Goal: Transaction & Acquisition: Purchase product/service

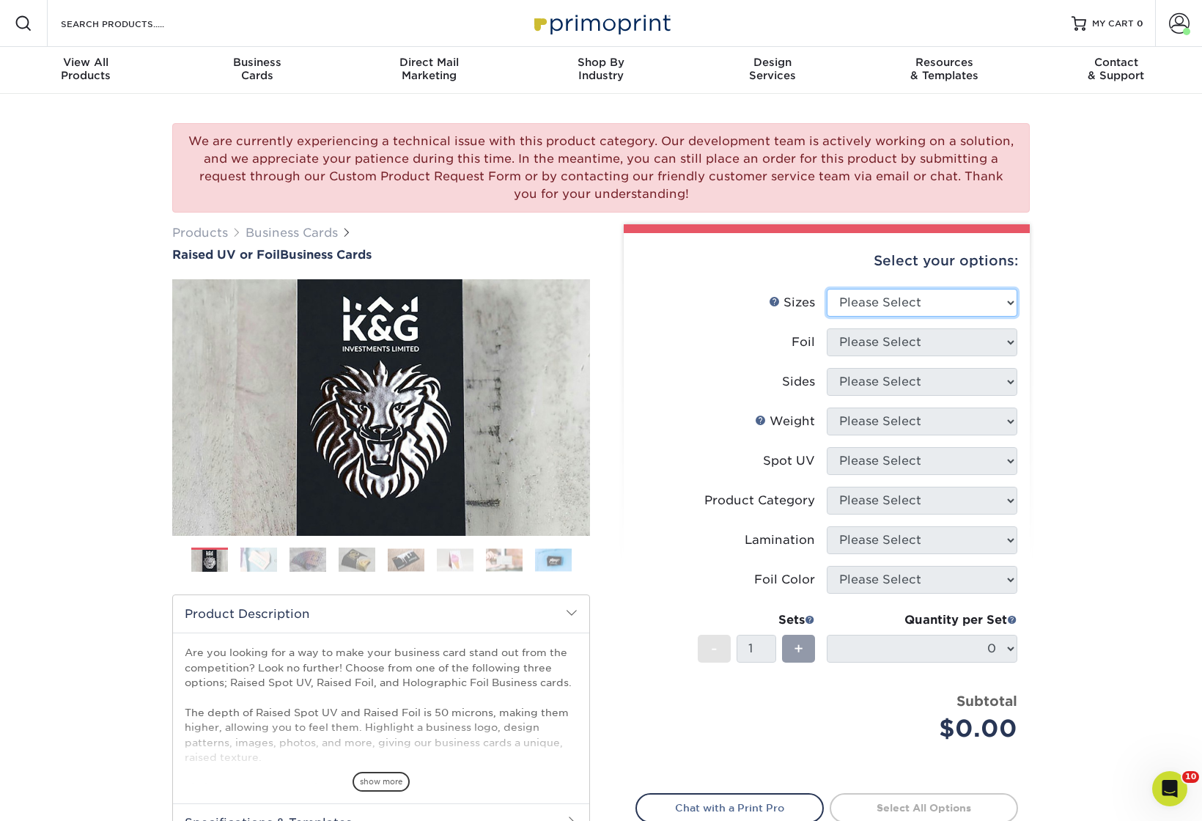
click at [877, 305] on select "Please Select 2" x 3.5" - Standard" at bounding box center [922, 303] width 191 height 28
select select "2.00x3.50"
click at [827, 289] on select "Please Select 2" x 3.5" - Standard" at bounding box center [922, 303] width 191 height 28
click at [885, 343] on select "Please Select No Yes" at bounding box center [922, 342] width 191 height 28
select select "0"
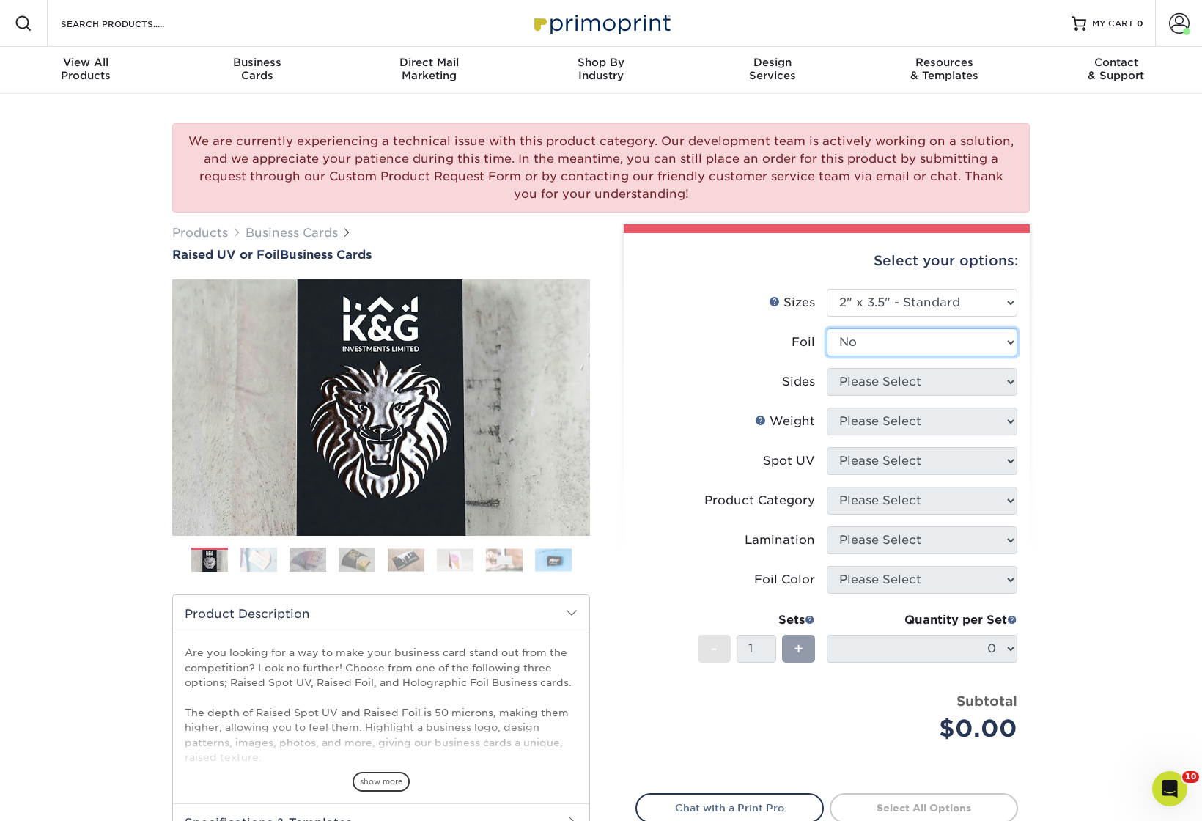
click at [827, 328] on select "Please Select No Yes" at bounding box center [922, 342] width 191 height 28
click at [880, 383] on select "Please Select Print Both Sides Print Front Only" at bounding box center [922, 382] width 191 height 28
select select "13abbda7-1d64-4f25-8bb2-c179b224825d"
click at [827, 368] on select "Please Select Print Both Sides Print Front Only" at bounding box center [922, 382] width 191 height 28
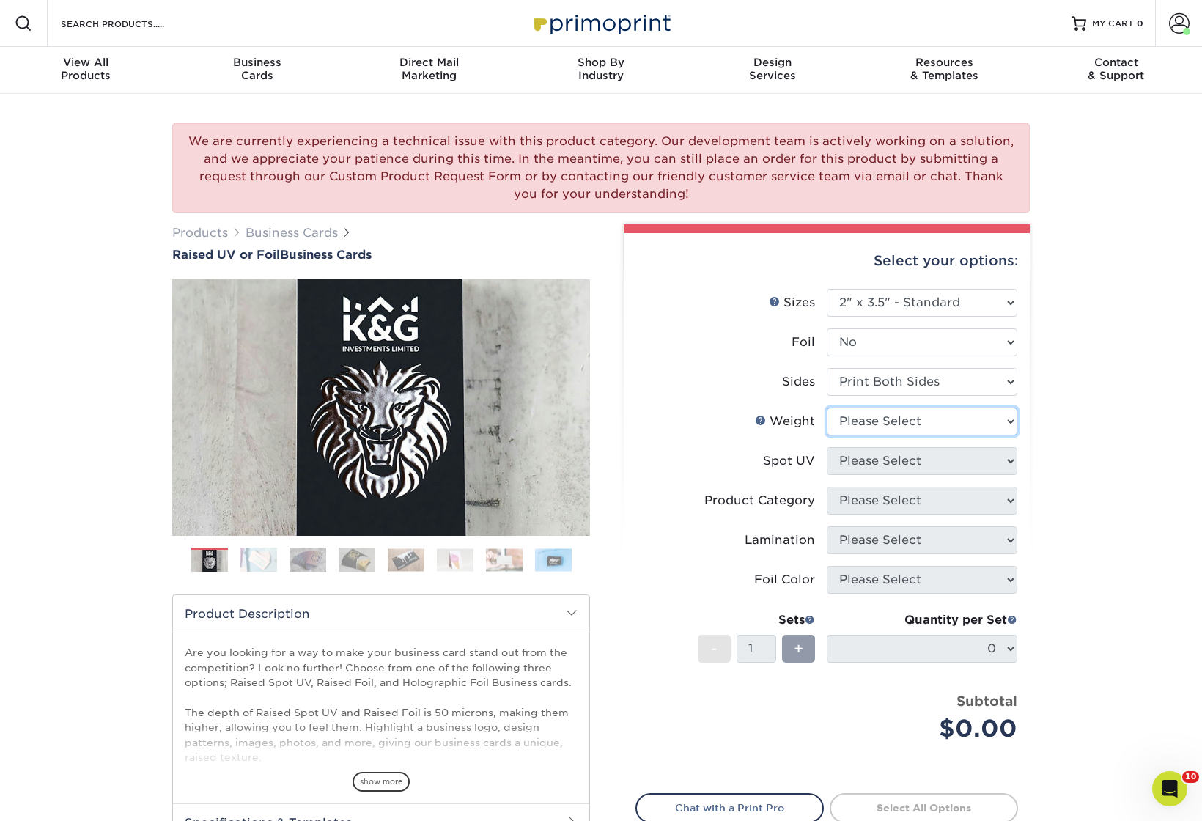
click at [915, 426] on select "Please Select 16PT" at bounding box center [922, 422] width 191 height 28
select select "16PT"
click at [827, 408] on select "Please Select 16PT" at bounding box center [922, 422] width 191 height 28
click at [916, 463] on select "Please Select No Spot UV Front Only" at bounding box center [922, 461] width 191 height 28
select select "1"
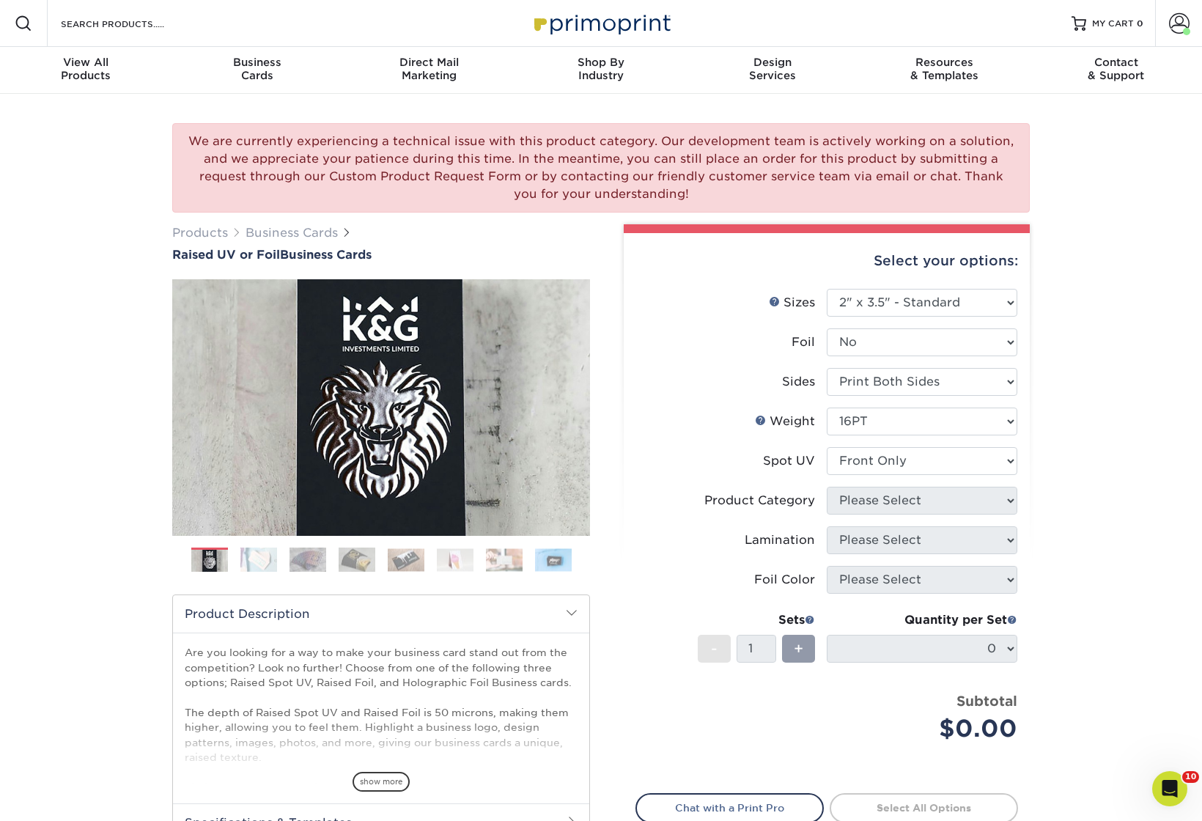
click at [827, 447] on select "Please Select No Spot UV Front Only" at bounding box center [922, 461] width 191 height 28
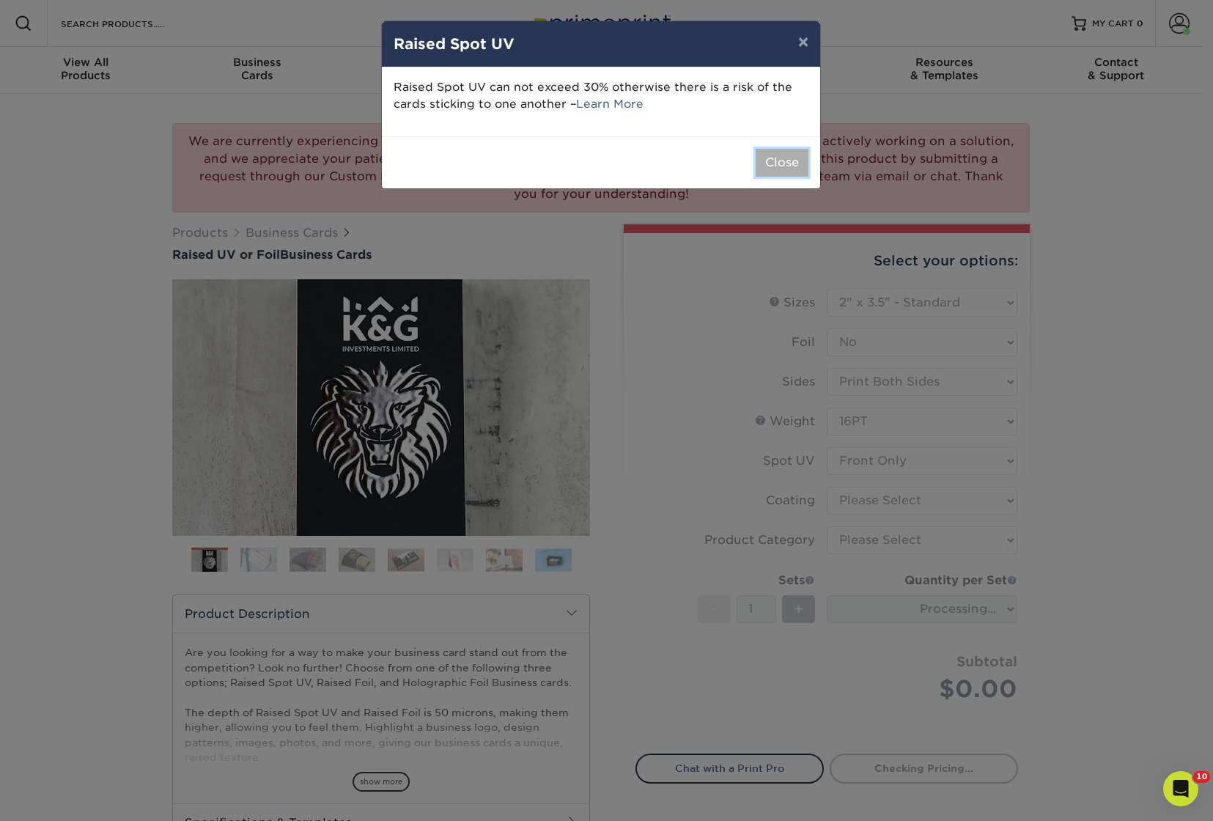
click at [787, 164] on button "Close" at bounding box center [782, 163] width 53 height 28
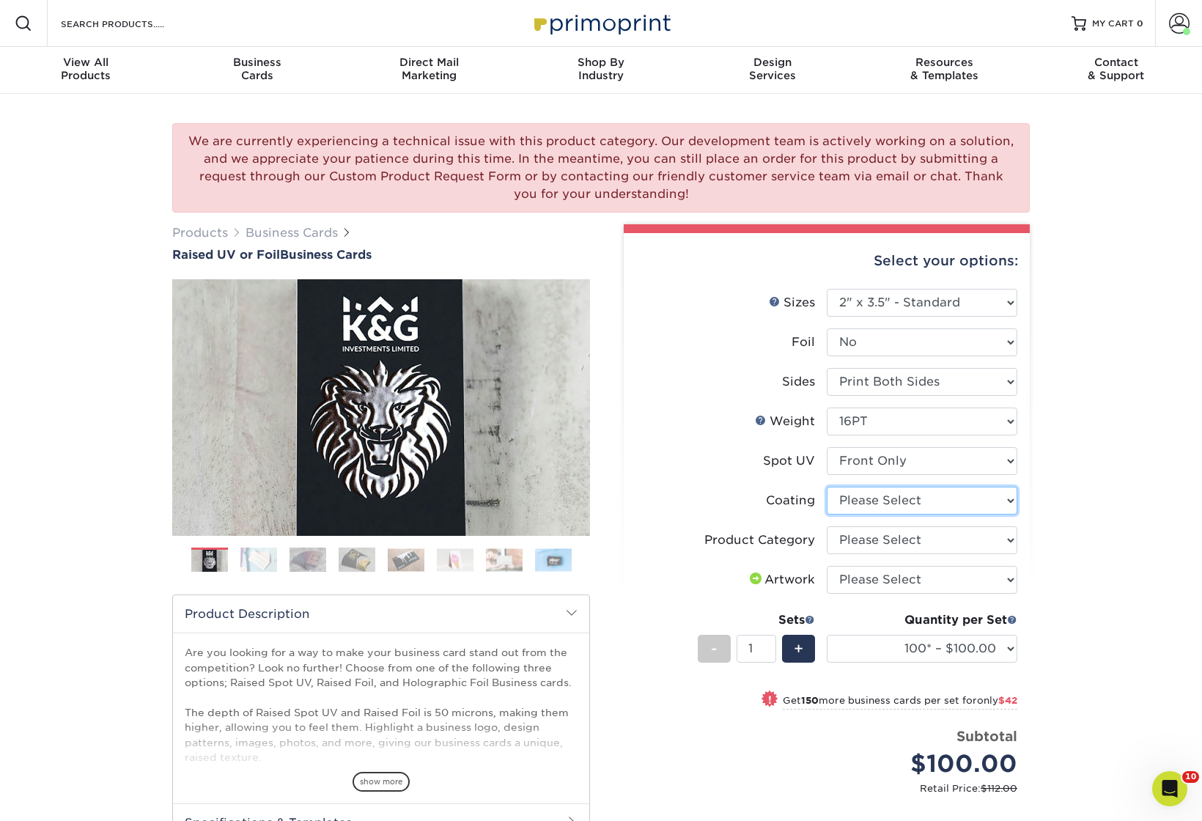
click at [861, 502] on select at bounding box center [922, 501] width 191 height 28
select select "3e7618de-abca-4bda-9f97-8b9129e913d8"
click at [827, 487] on select at bounding box center [922, 501] width 191 height 28
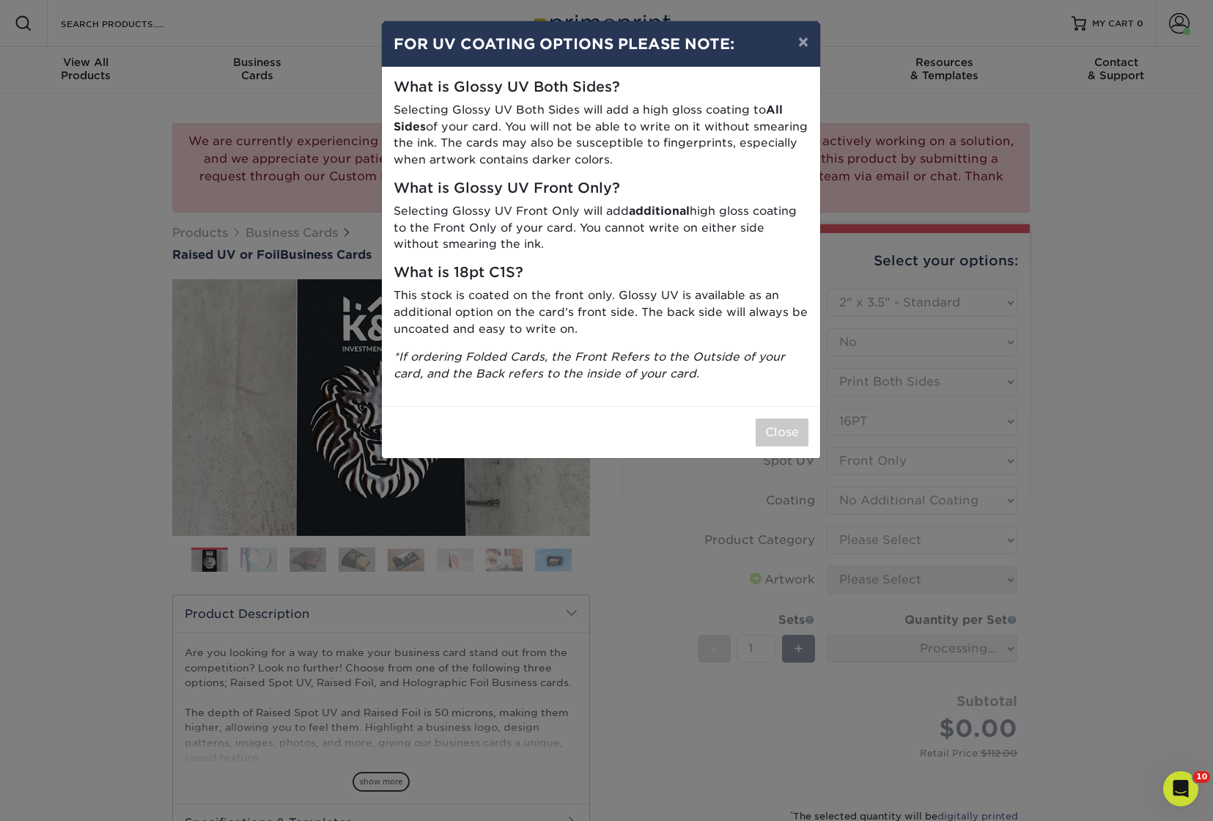
click at [866, 539] on div "× FOR UV COATING OPTIONS PLEASE NOTE: What is Glossy UV Both Sides? Selecting G…" at bounding box center [606, 410] width 1213 height 821
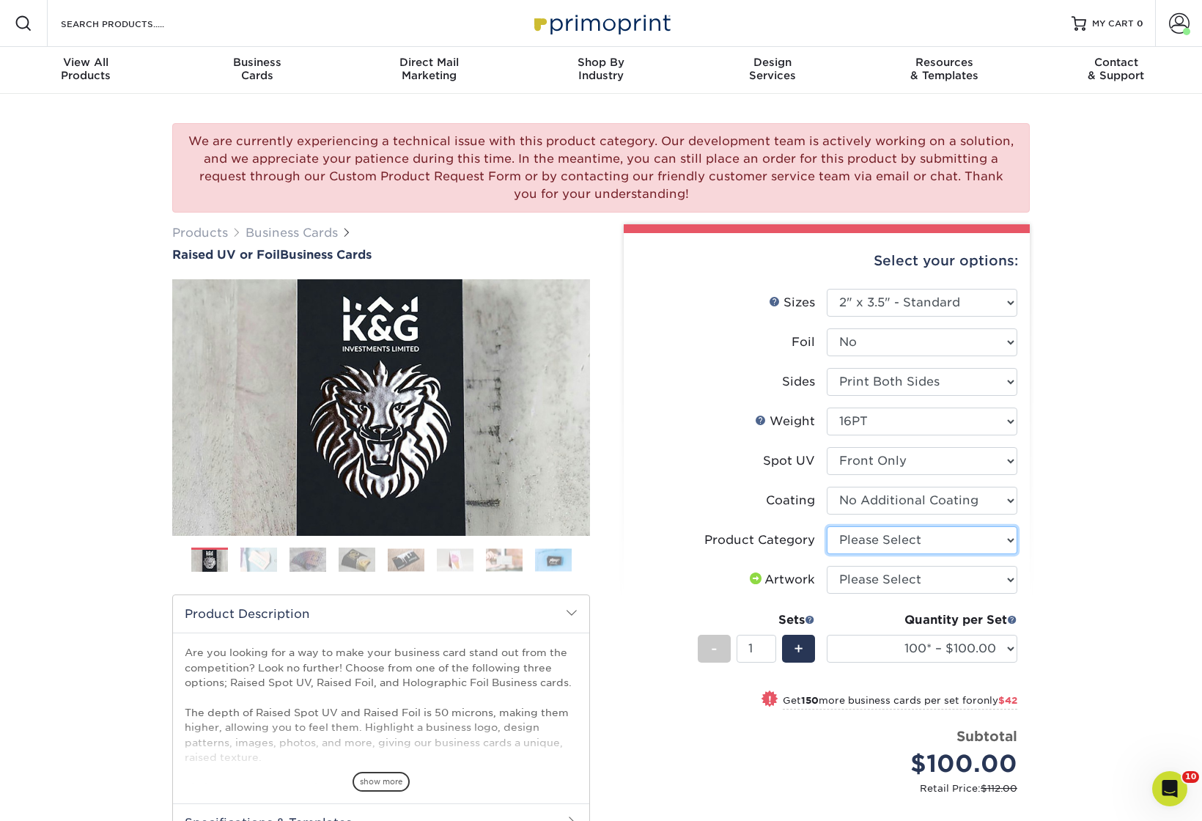
click at [859, 546] on select "Please Select Business Cards" at bounding box center [922, 540] width 191 height 28
select select "3b5148f1-0588-4f88-a218-97bcfdce65c1"
click at [827, 526] on select "Please Select Business Cards" at bounding box center [922, 540] width 191 height 28
click at [866, 585] on select "Please Select I will upload files I need a design - $100" at bounding box center [922, 580] width 191 height 28
select select "upload"
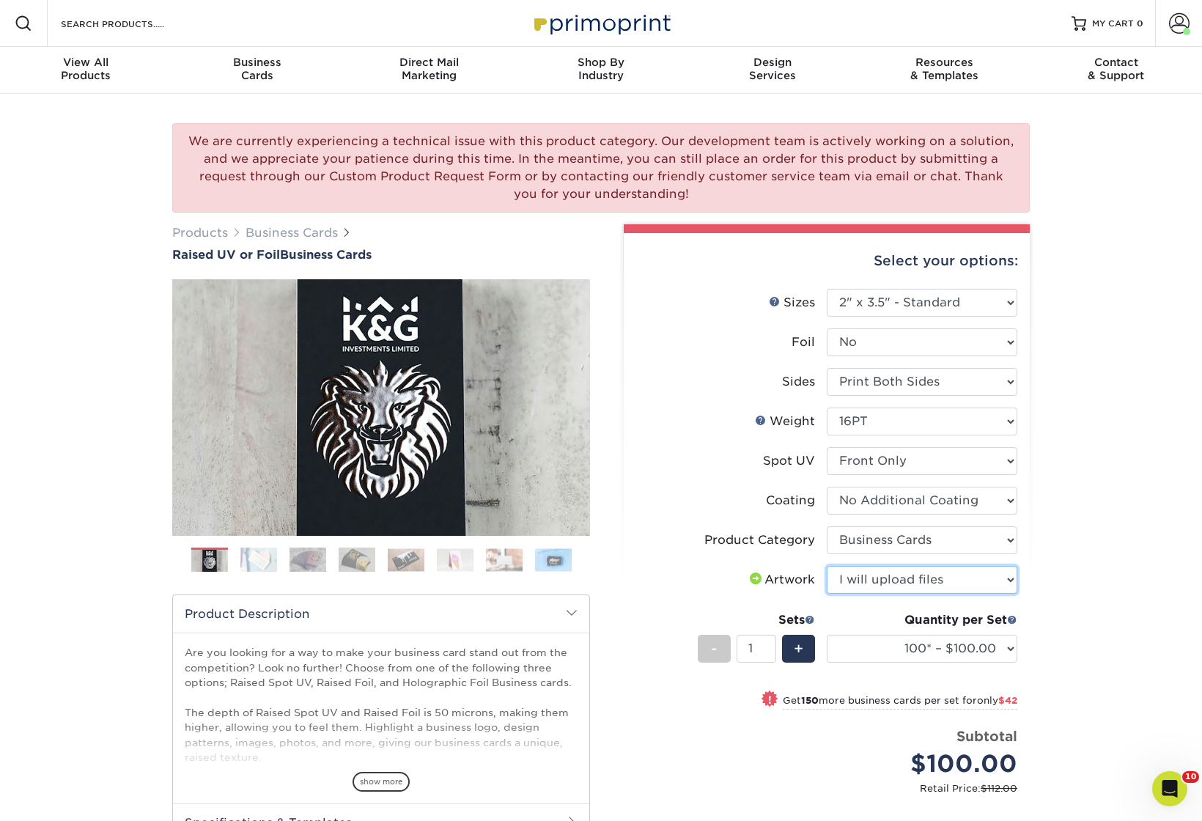
click at [827, 566] on select "Please Select I will upload files I need a design - $100" at bounding box center [922, 580] width 191 height 28
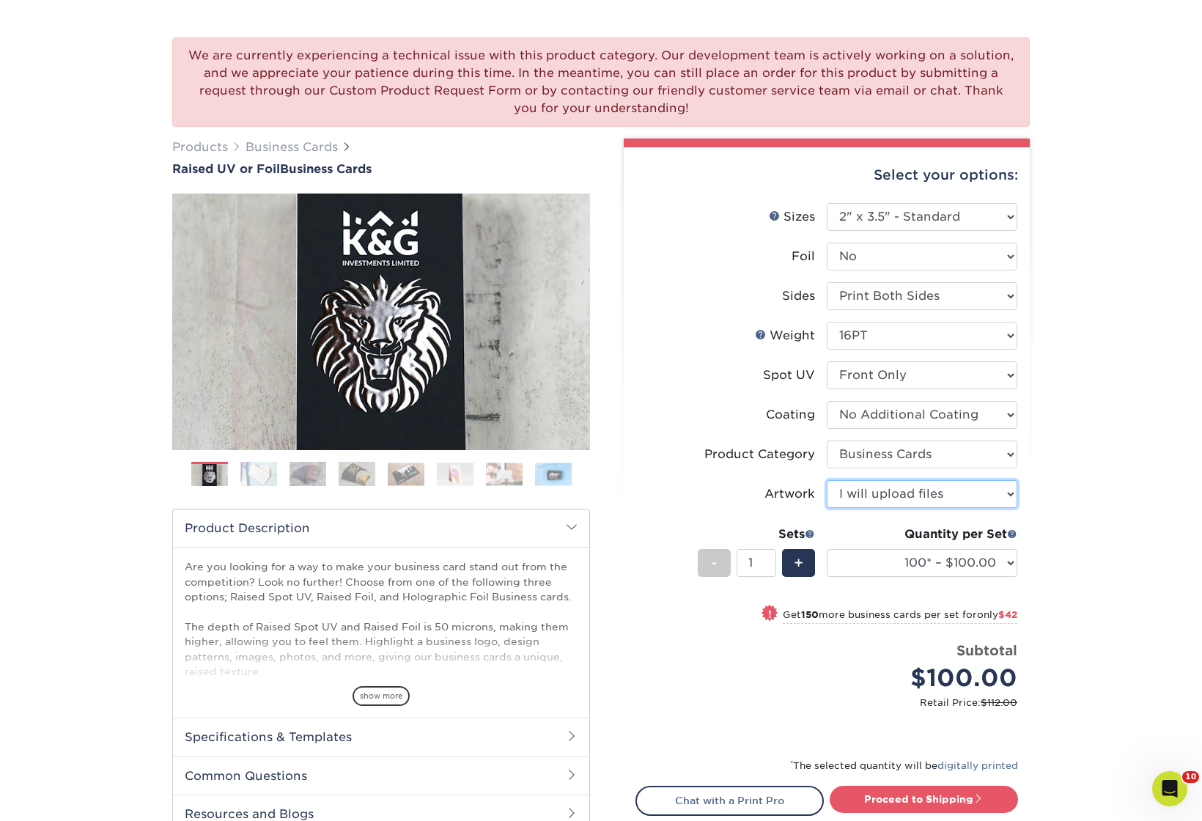
scroll to position [86, 0]
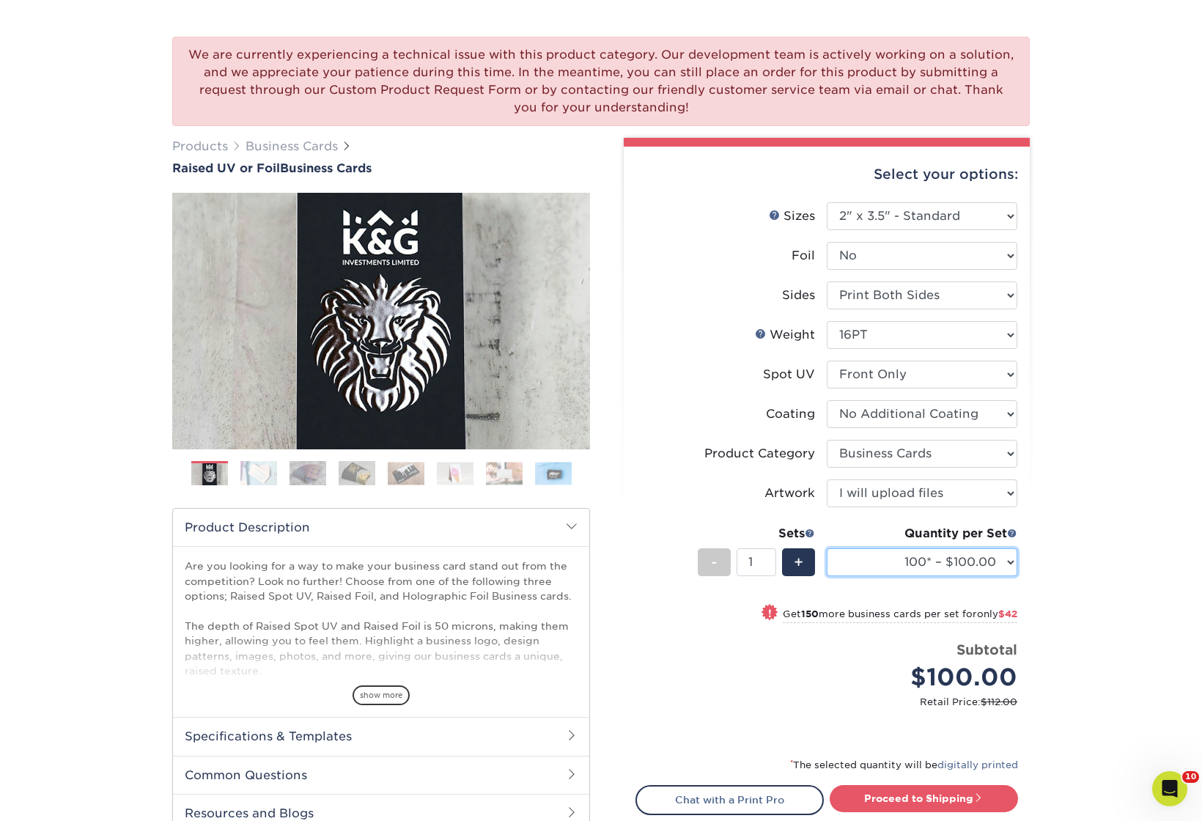
click at [865, 562] on select "100* – $100.00 250* – $142.00 500* – $192.00" at bounding box center [922, 562] width 191 height 28
click at [827, 548] on select "100* – $100.00 250* – $142.00 500* – $192.00" at bounding box center [922, 562] width 191 height 28
click at [894, 715] on li "Price per set $100.00 Subtotal $100.00 Retail Price: $112.00" at bounding box center [826, 683] width 359 height 87
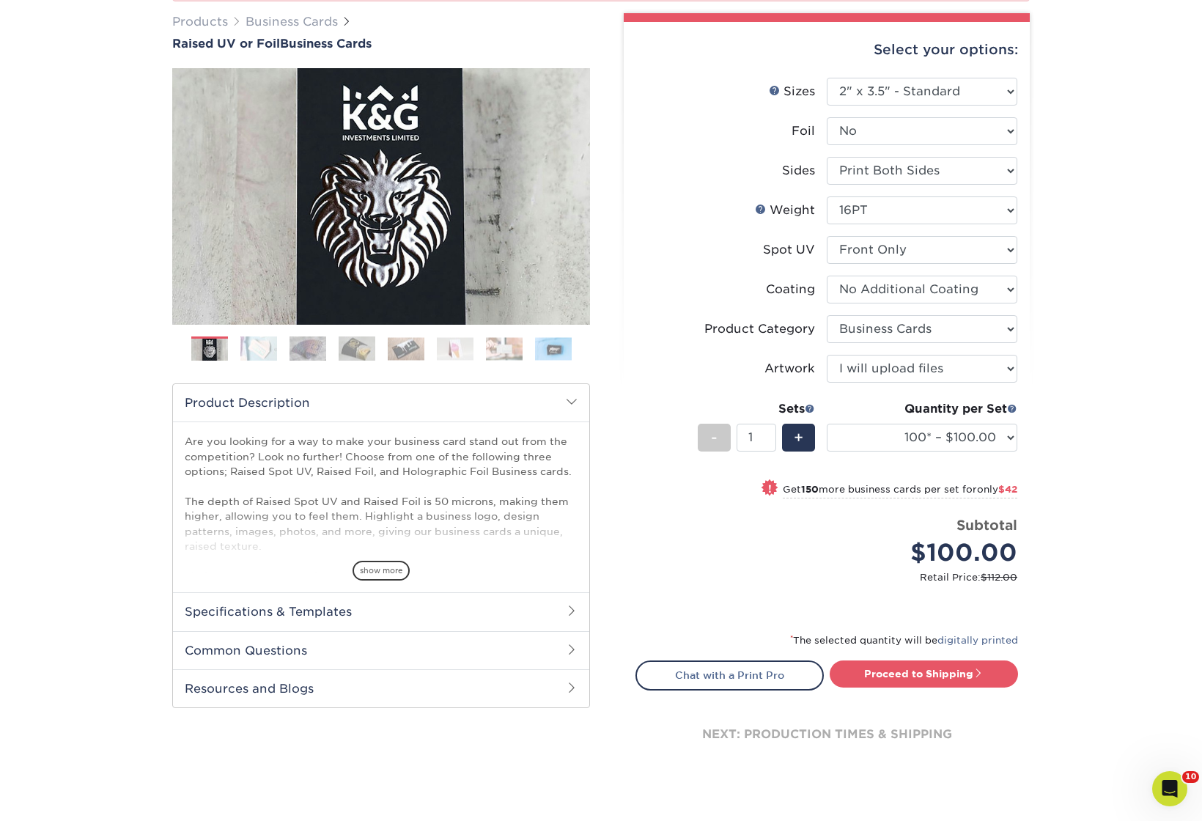
scroll to position [227, 0]
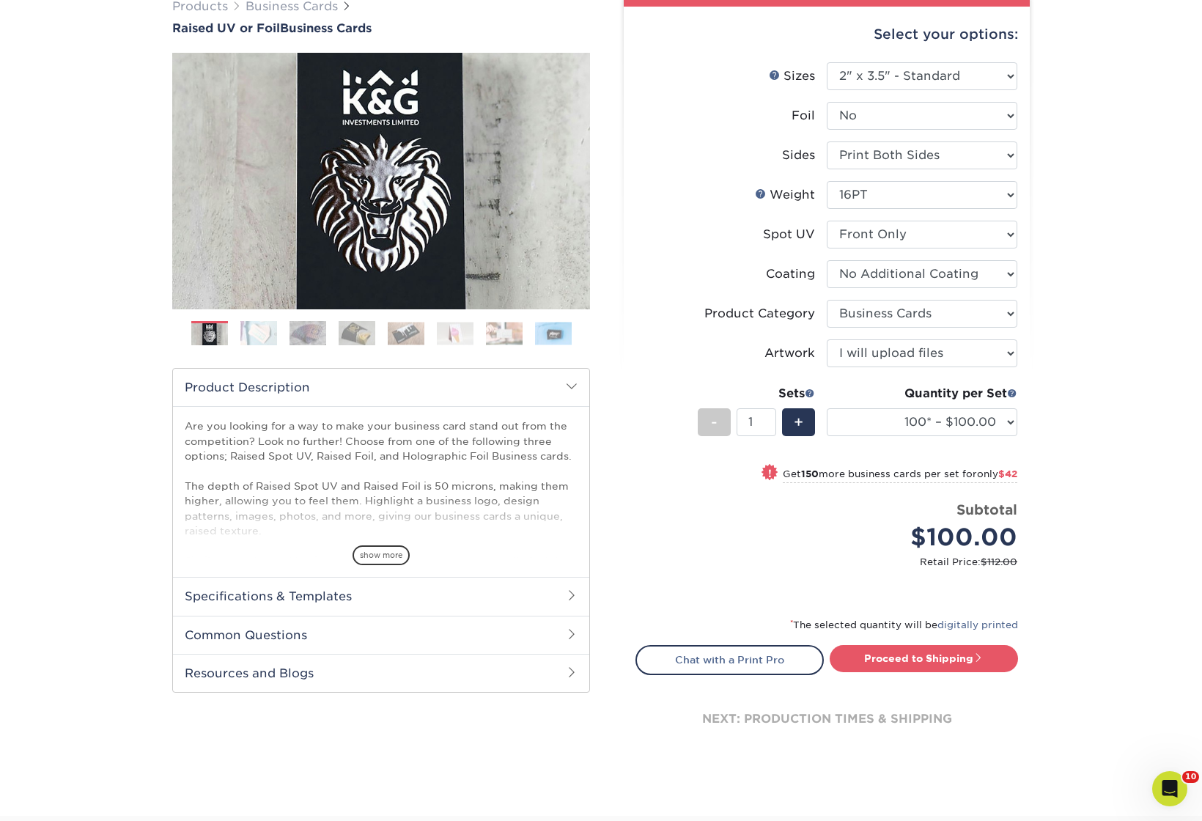
click at [892, 589] on form "Sizes Help Sizes Please Select 2" x 3.5" - Standard Foil Please Select" at bounding box center [827, 330] width 383 height 537
click at [892, 656] on link "Proceed to Shipping" at bounding box center [924, 658] width 188 height 26
type input "Set 1"
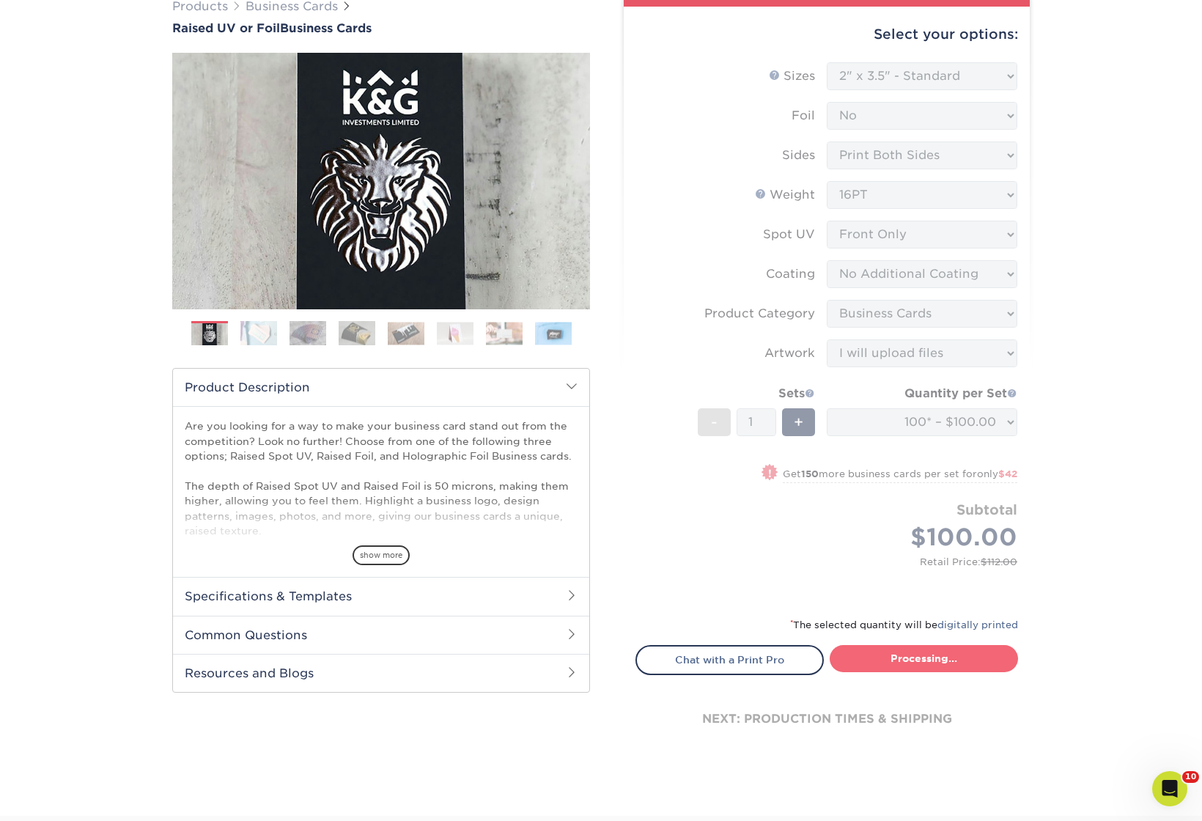
select select "52069502-5f9e-478c-8054-338319a33c46"
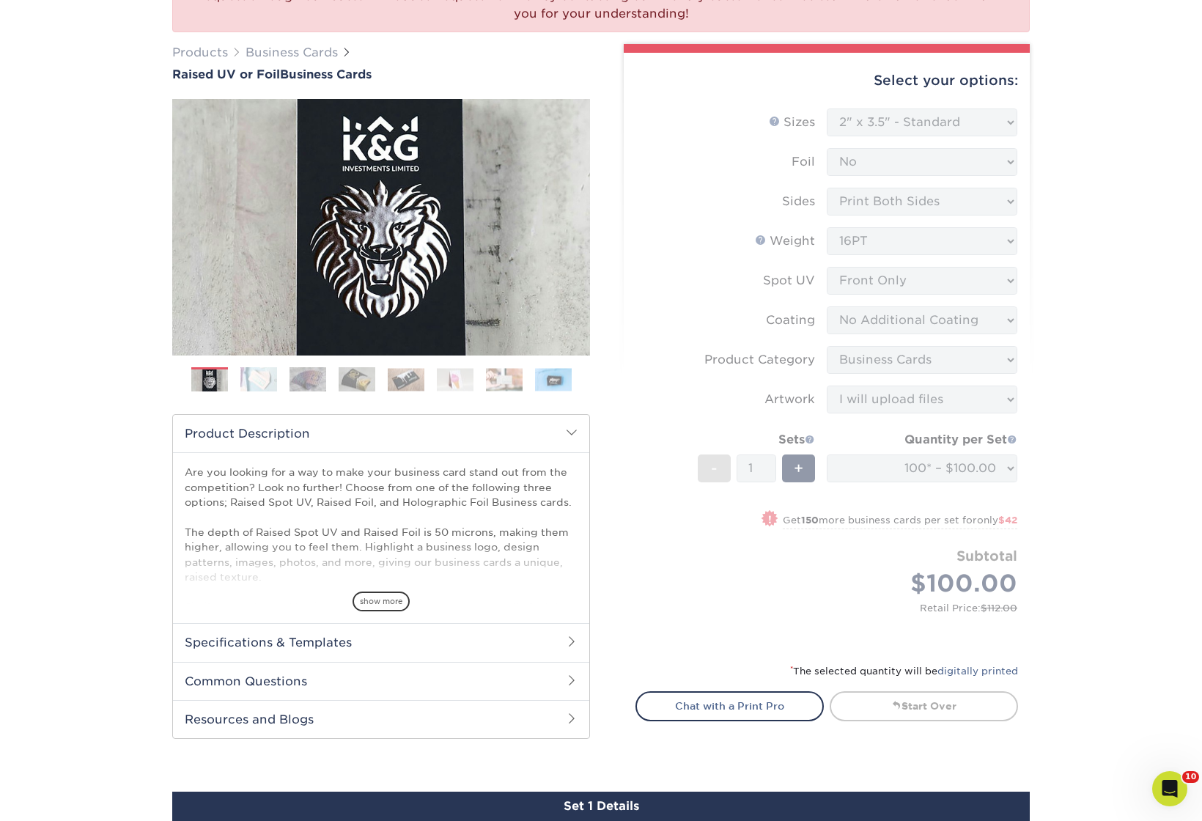
scroll to position [0, 0]
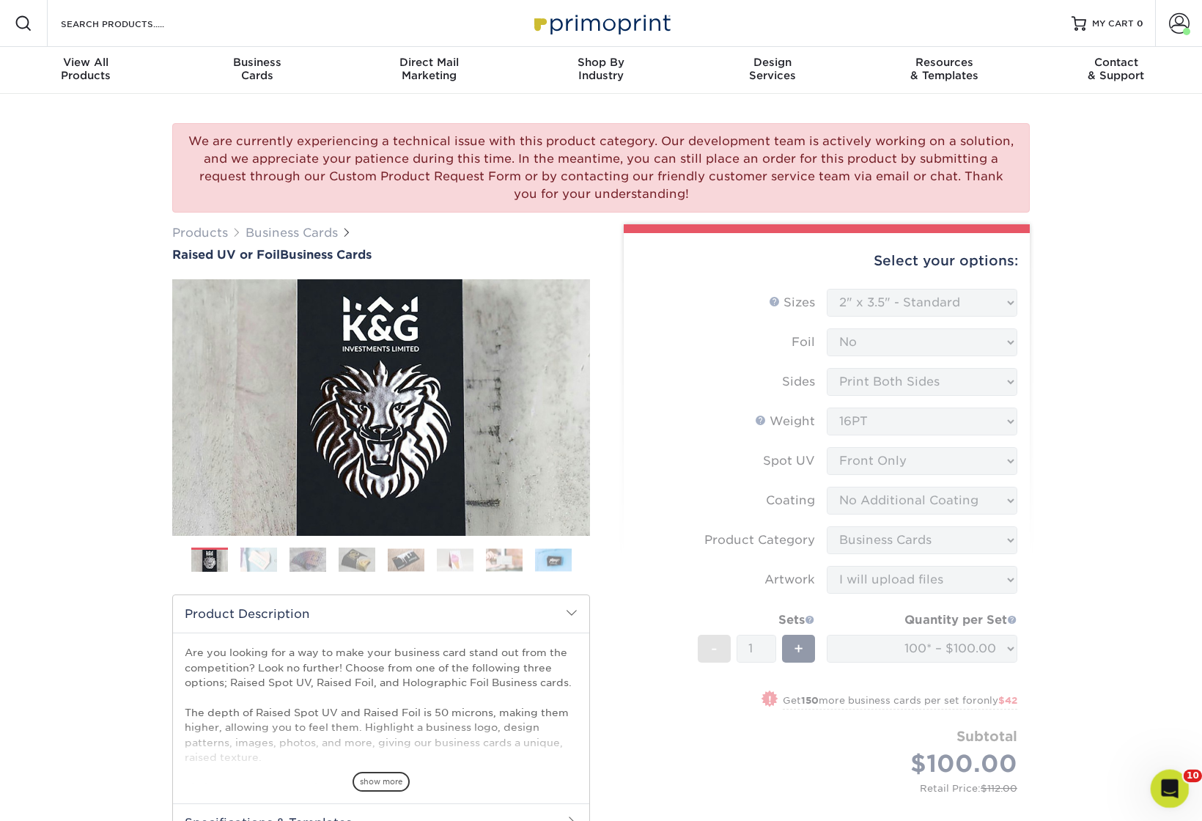
click at [1170, 786] on icon "Open Intercom Messenger" at bounding box center [1168, 787] width 24 height 24
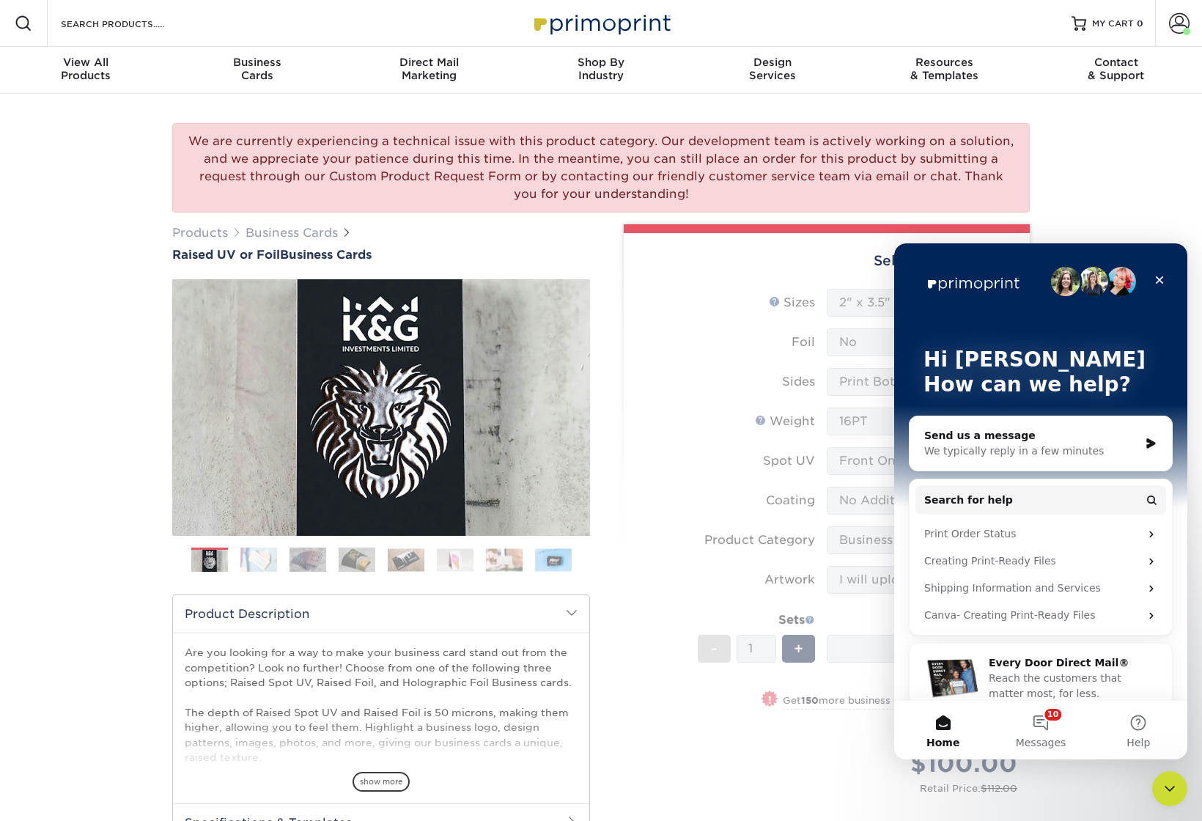
click at [1009, 438] on div "Send us a message" at bounding box center [1031, 435] width 215 height 15
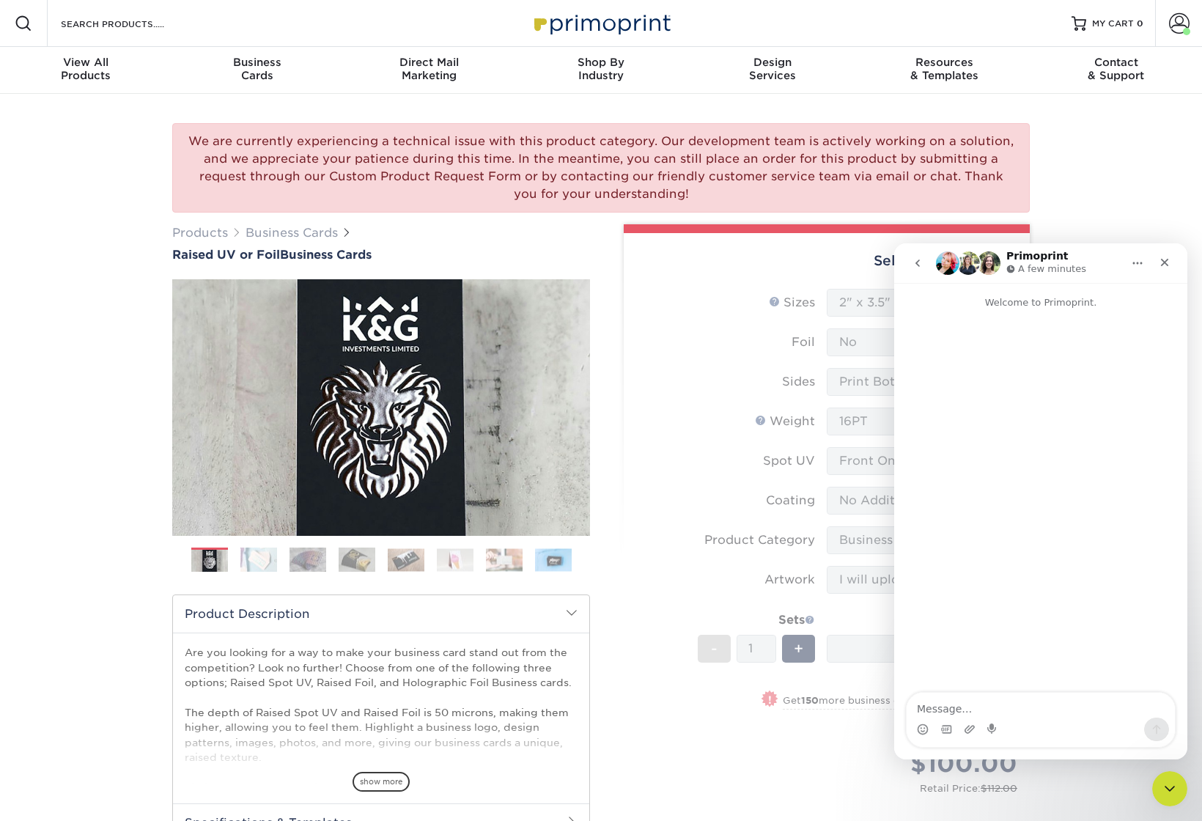
click at [997, 713] on textarea "Message…" at bounding box center [1041, 705] width 268 height 25
type textarea "do you know you still have a warning message on this page: https://www.primopri…"
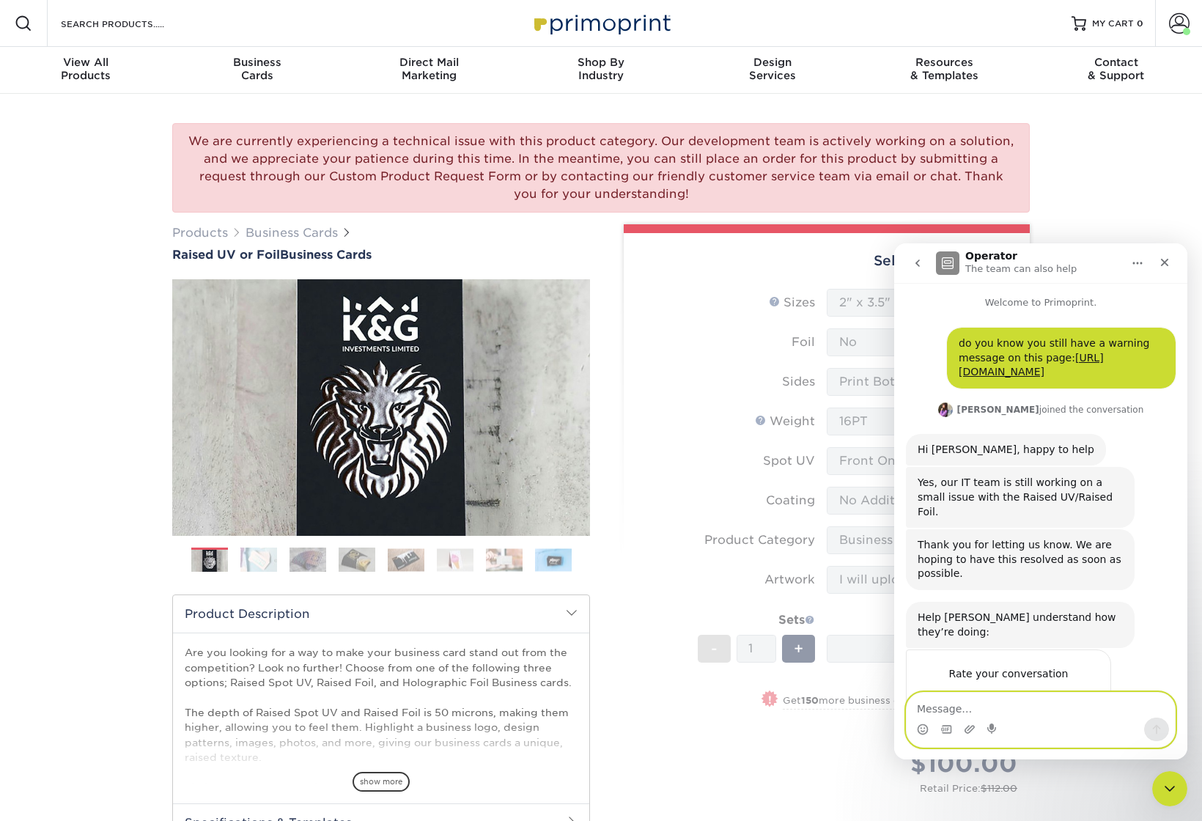
scroll to position [45, 0]
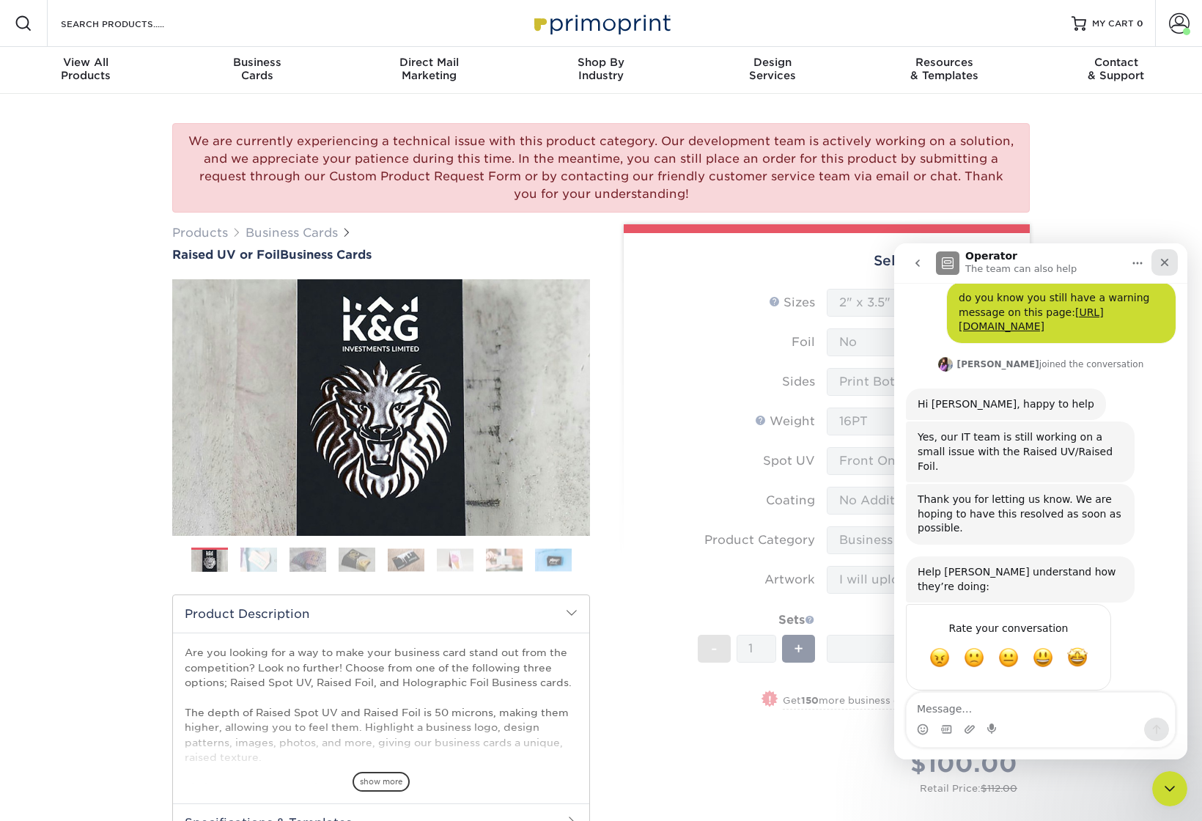
click at [1168, 265] on icon "Close" at bounding box center [1165, 263] width 12 height 12
